Goal: Task Accomplishment & Management: Use online tool/utility

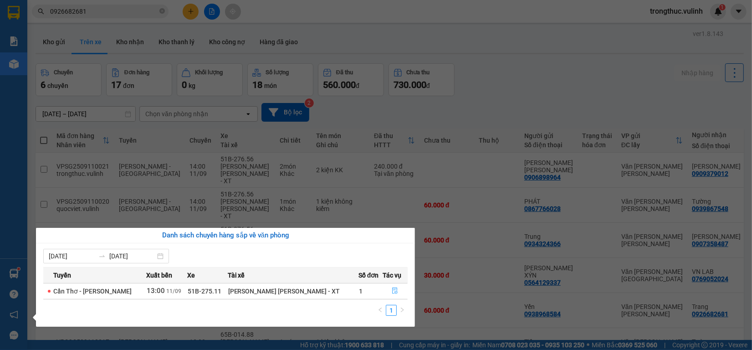
click at [387, 289] on button "button" at bounding box center [395, 291] width 25 height 15
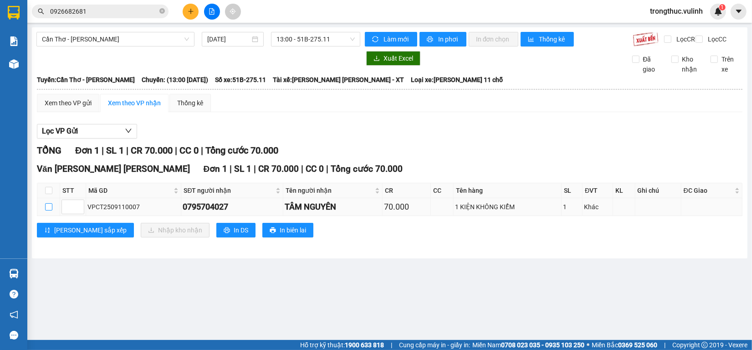
click at [51, 210] on input "checkbox" at bounding box center [48, 206] width 7 height 7
checkbox input "true"
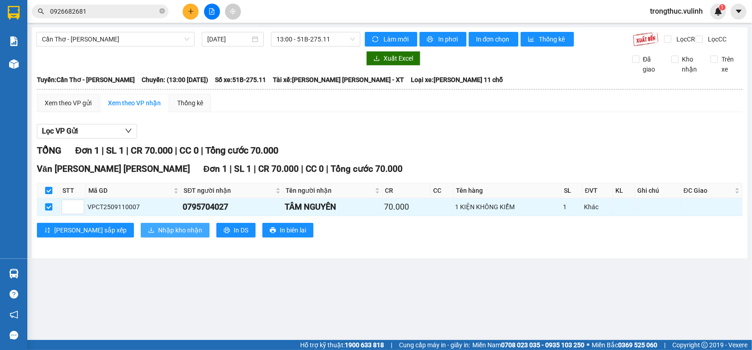
click at [158, 235] on span "Nhập kho nhận" at bounding box center [180, 230] width 44 height 10
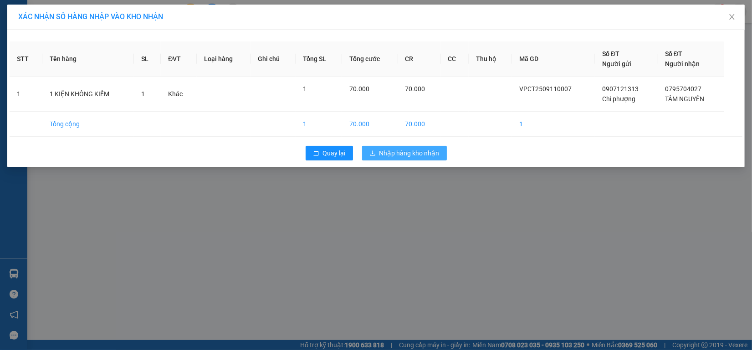
click at [379, 162] on div "Quay lại Nhập hàng kho nhận" at bounding box center [376, 153] width 733 height 24
click at [382, 153] on span "Nhập hàng kho nhận" at bounding box center [409, 153] width 60 height 10
